Goal: Check status

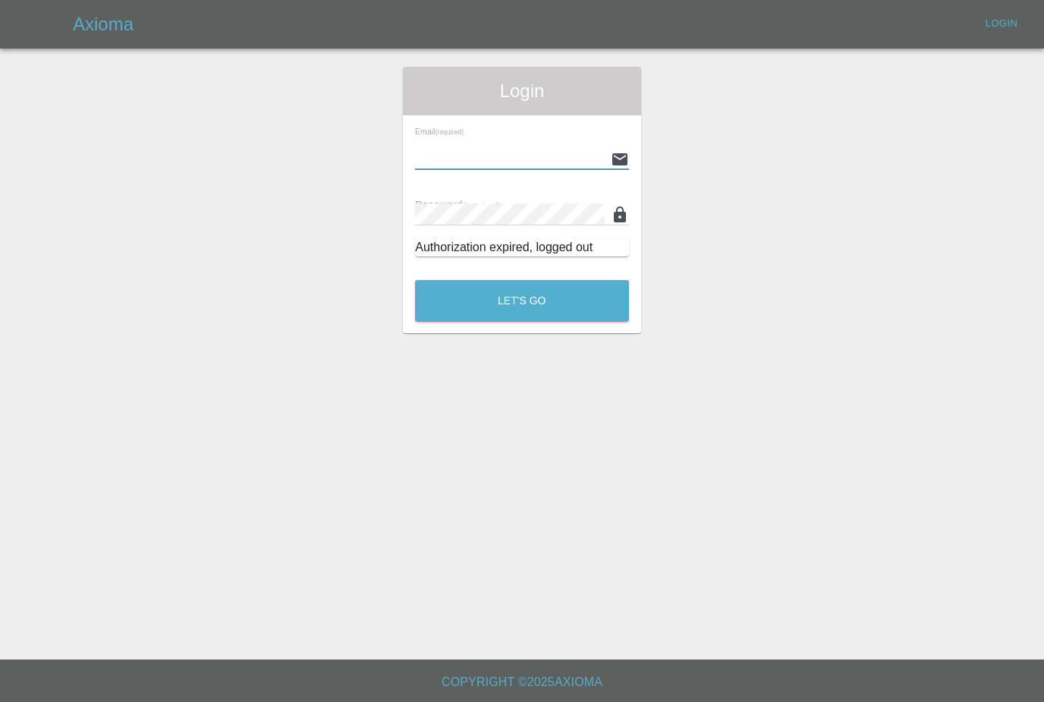
type input "Nathaniel.croft@hotmail.co.uk"
click at [522, 300] on button "Let's Go" at bounding box center [522, 301] width 214 height 42
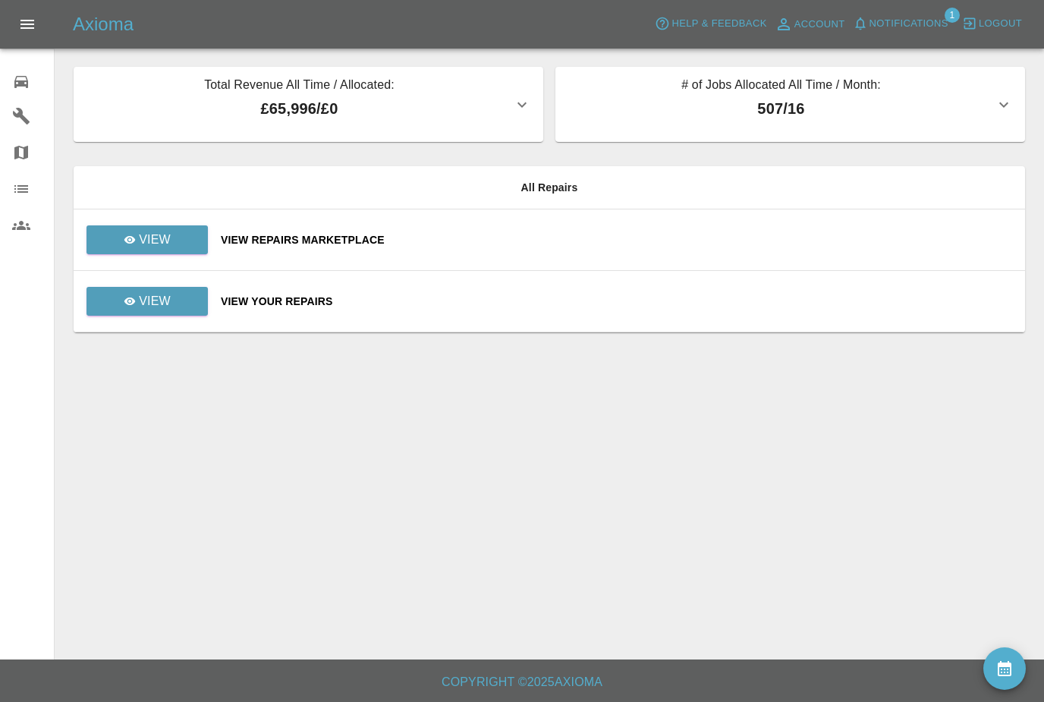
click at [901, 30] on span "Notifications" at bounding box center [908, 23] width 79 height 17
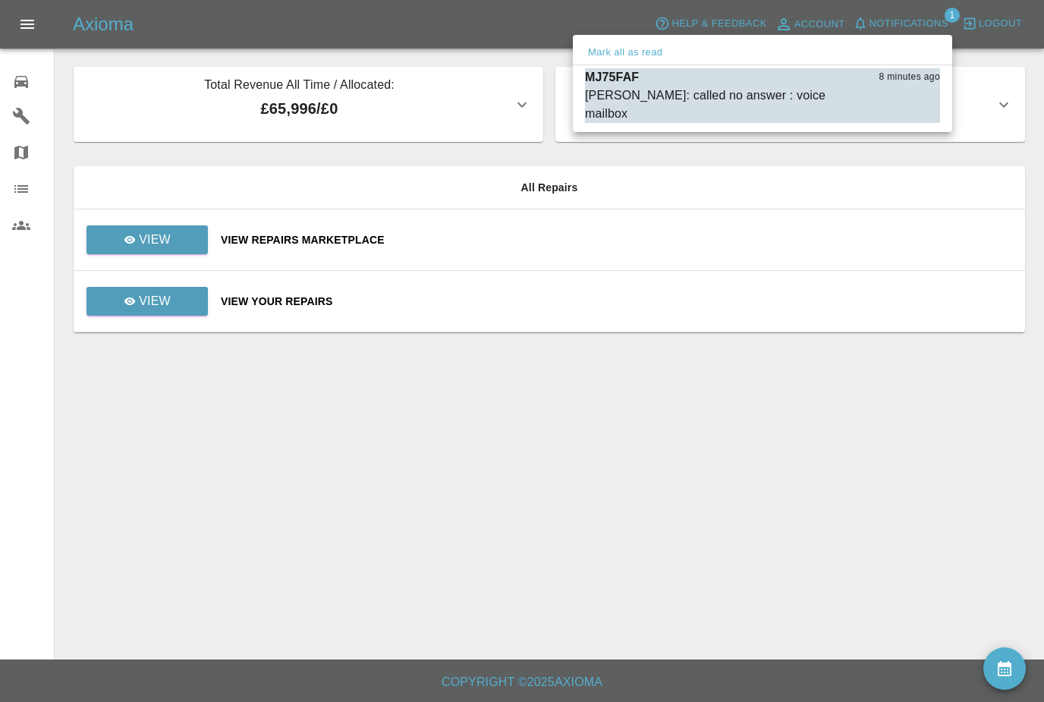
click at [861, 90] on span "[PERSON_NAME]: called no answer : voice mailbox" at bounding box center [724, 104] width 279 height 36
